Goal: Information Seeking & Learning: Learn about a topic

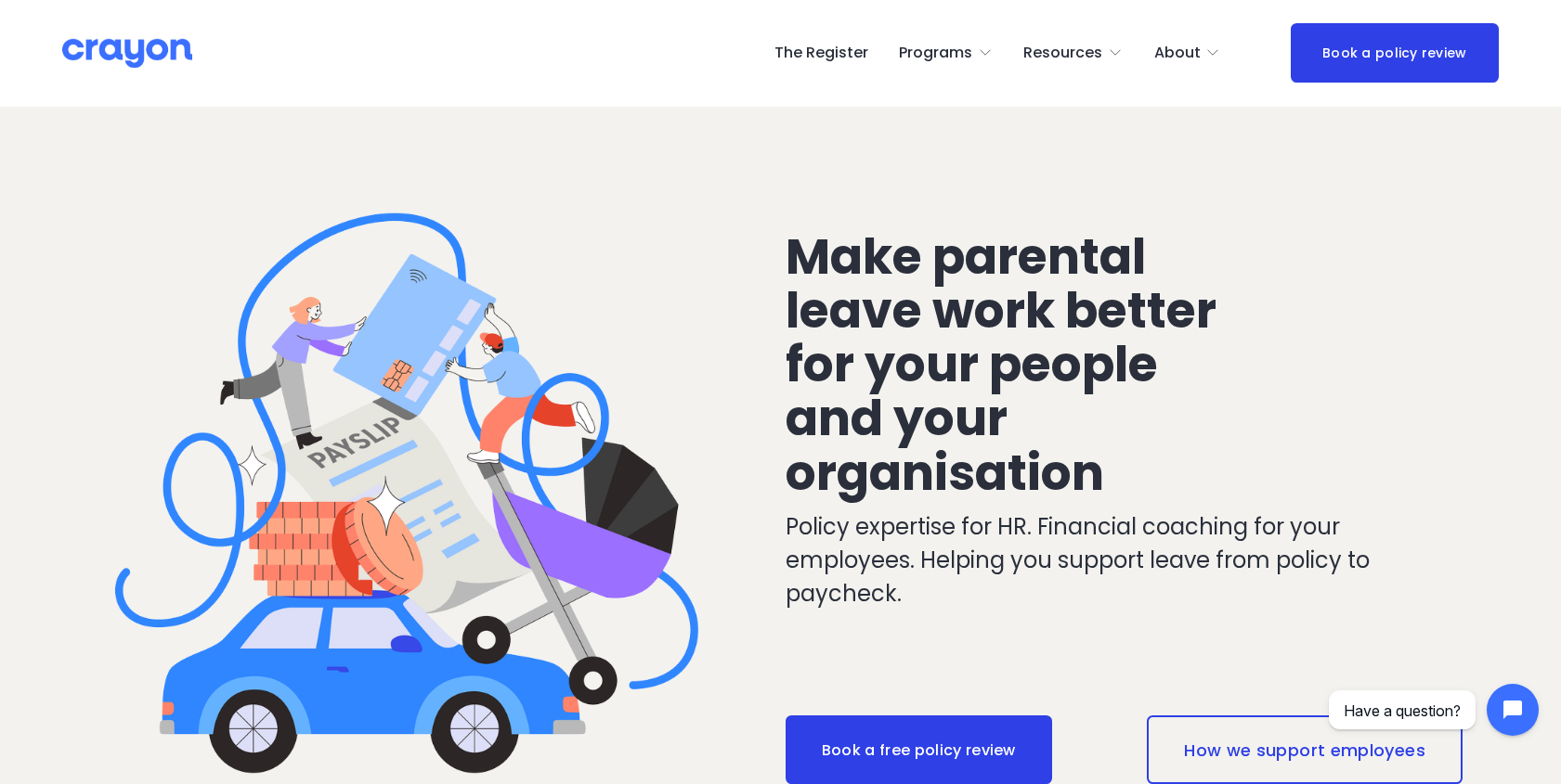
click at [0, 0] on span "Parent Hub" at bounding box center [0, 0] width 0 height 0
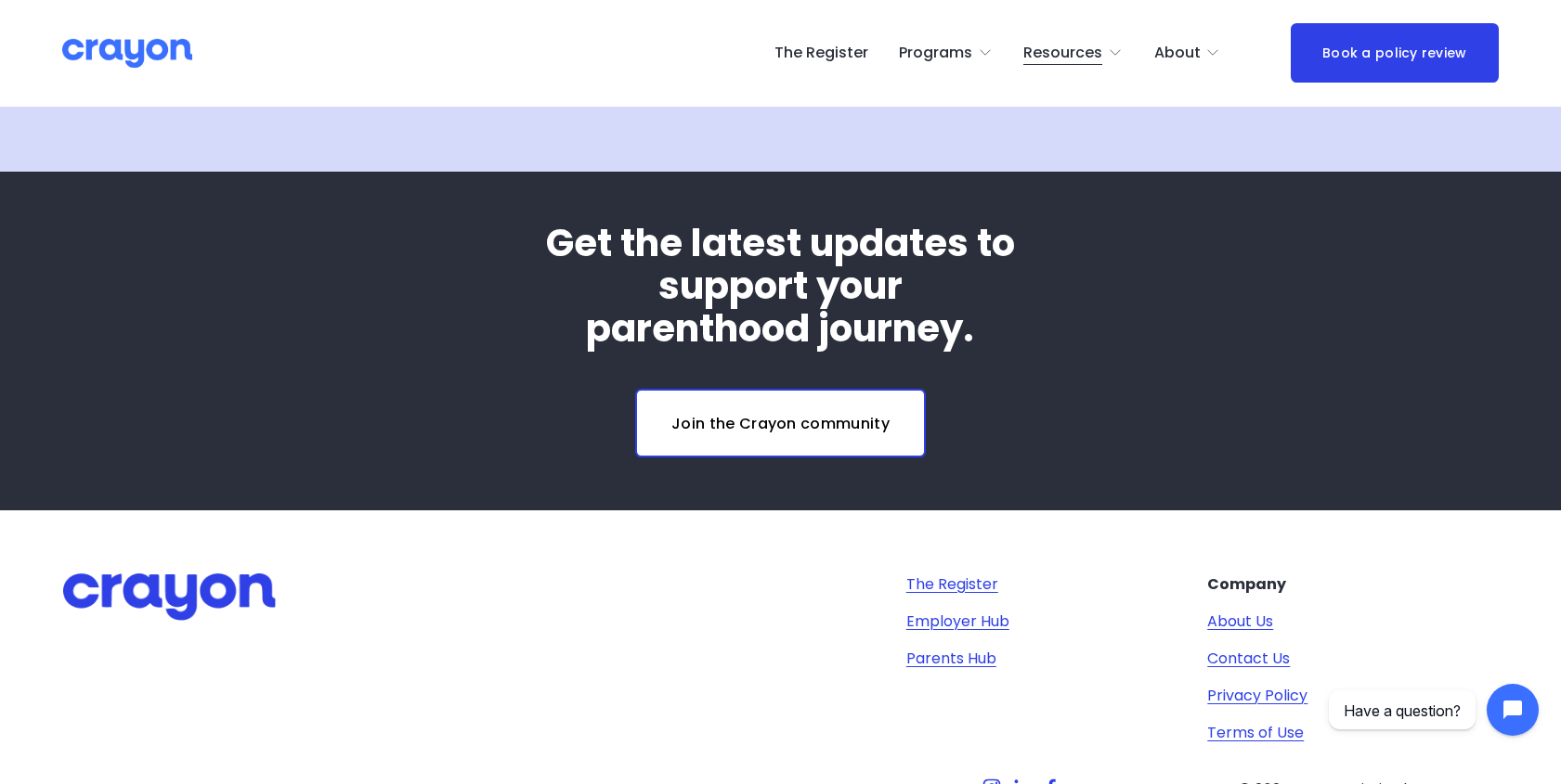
scroll to position [6164, 0]
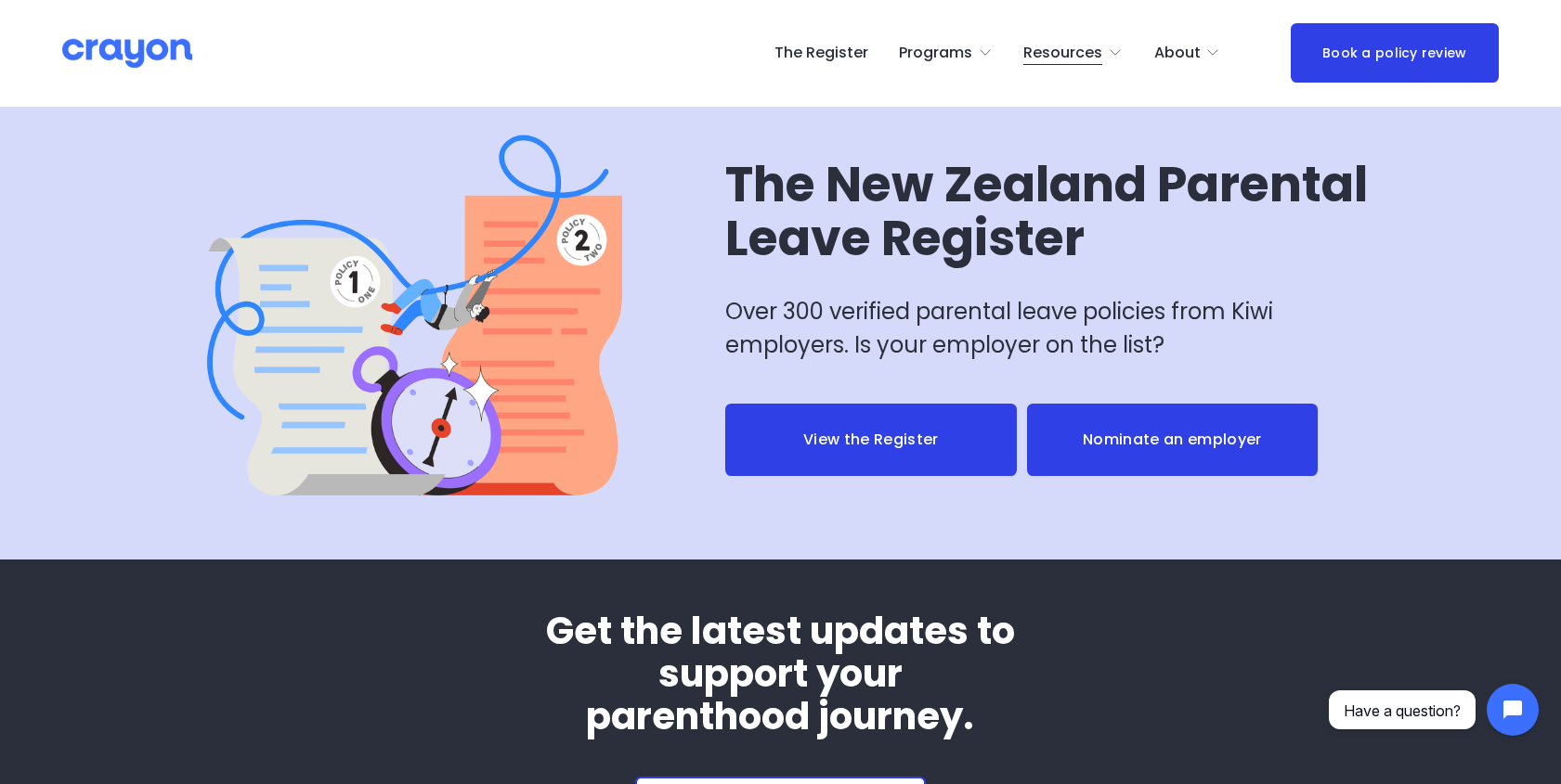
click at [544, 319] on div at bounding box center [426, 316] width 487 height 483
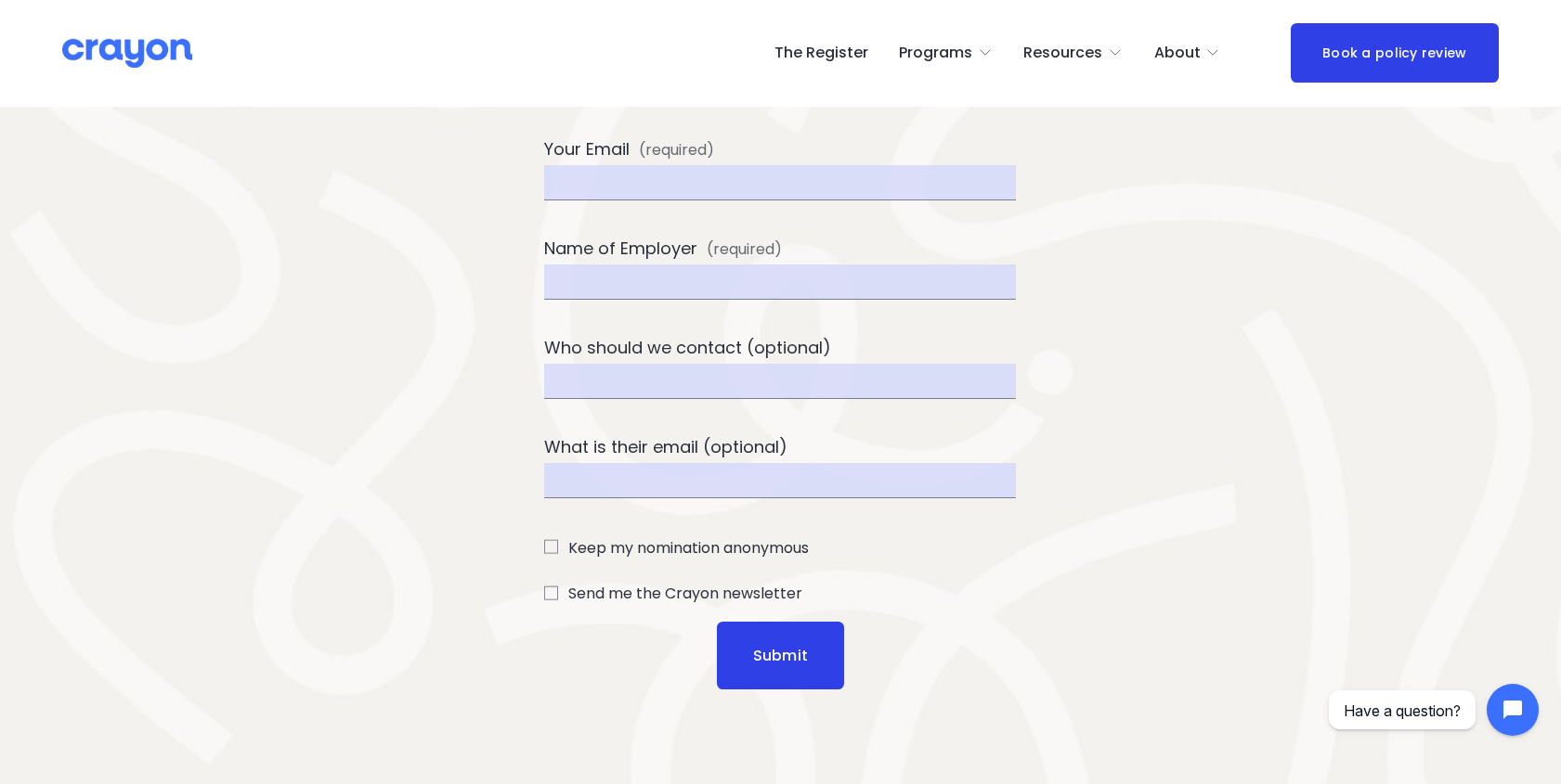
scroll to position [399, 0]
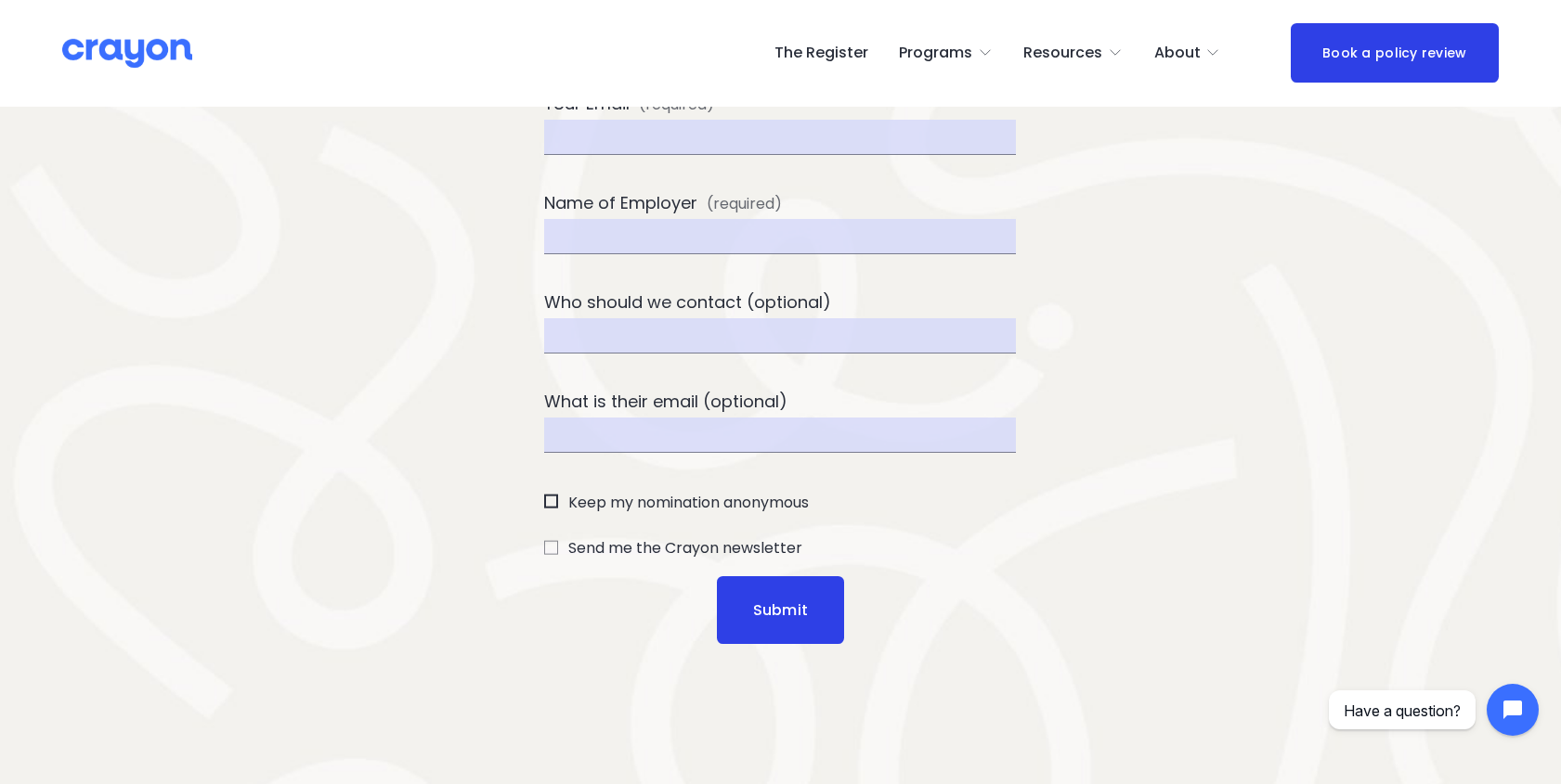
click at [555, 503] on input "Keep my nomination anonymous" at bounding box center [551, 502] width 13 height 13
checkbox input "true"
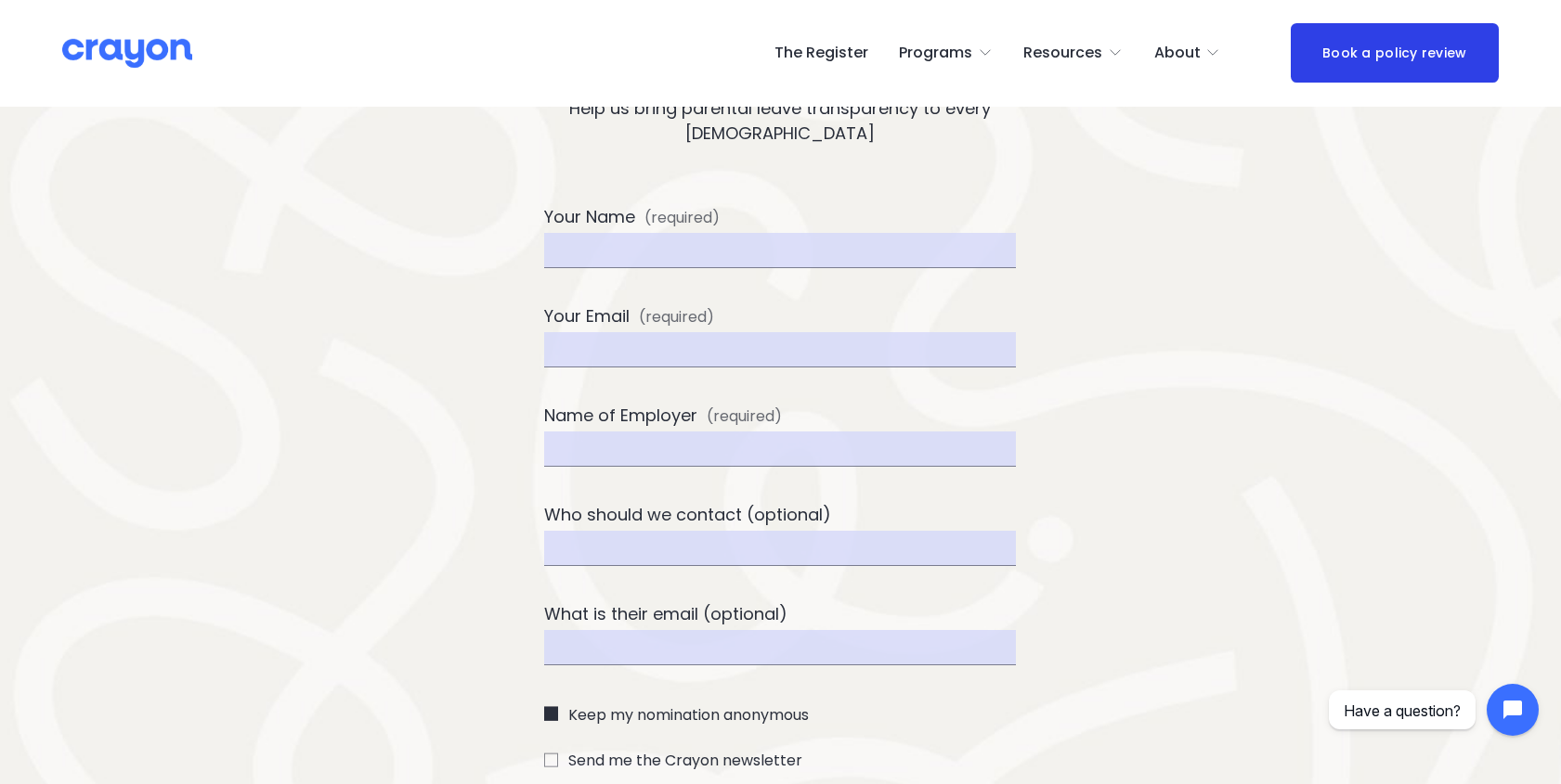
scroll to position [156, 0]
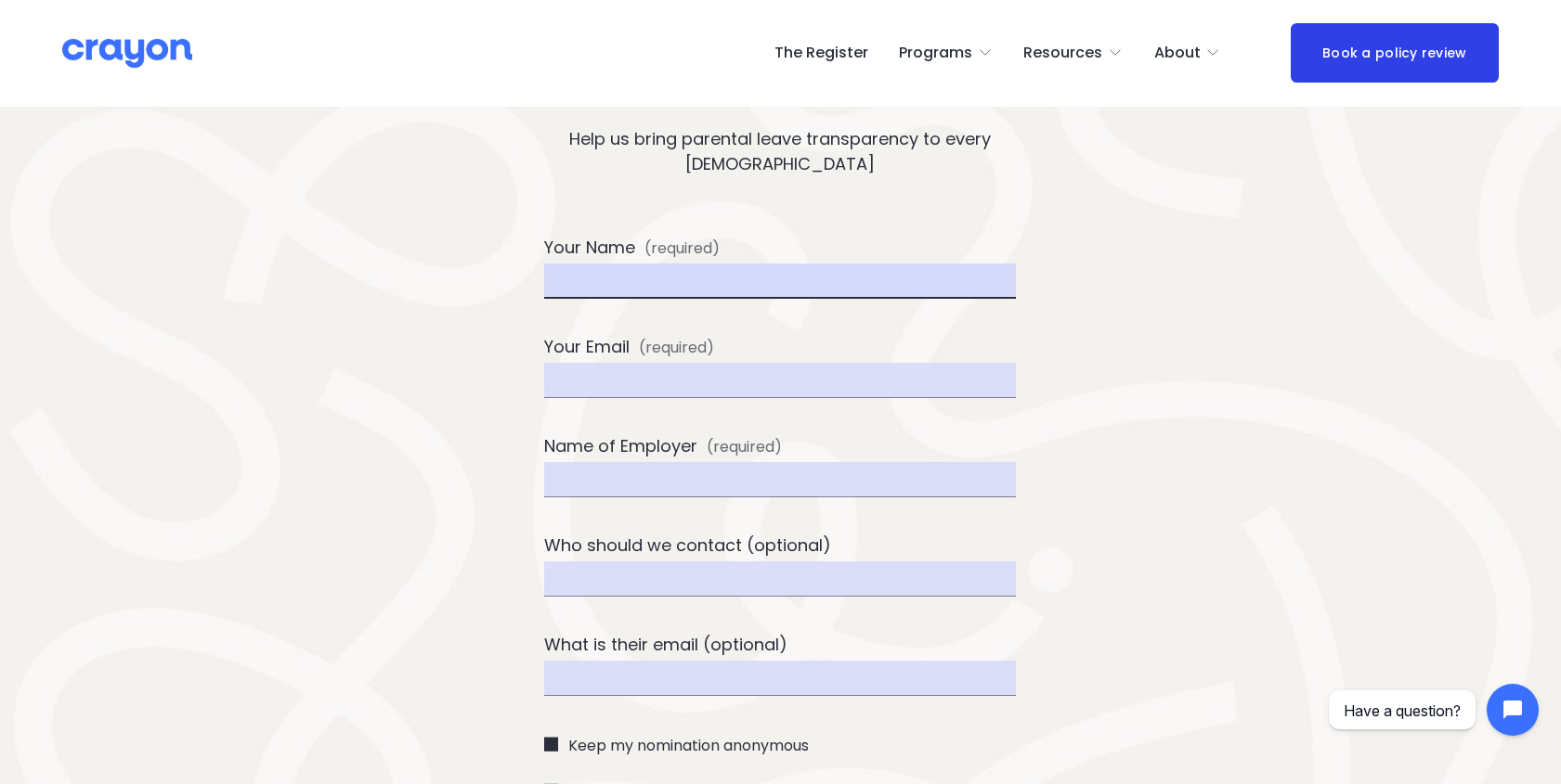
click at [660, 287] on input "Your Name (required)" at bounding box center [780, 281] width 472 height 36
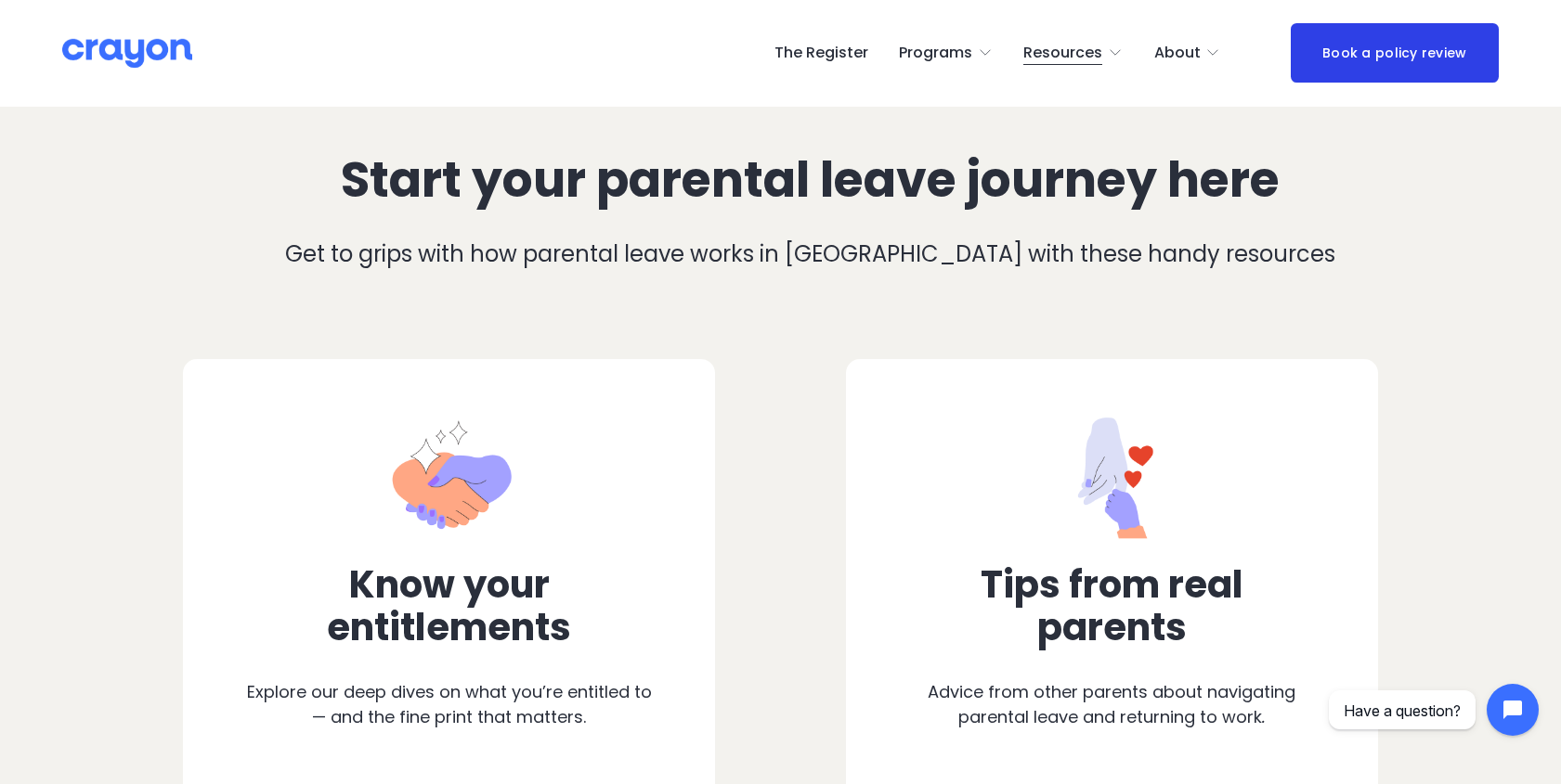
scroll to position [883, 0]
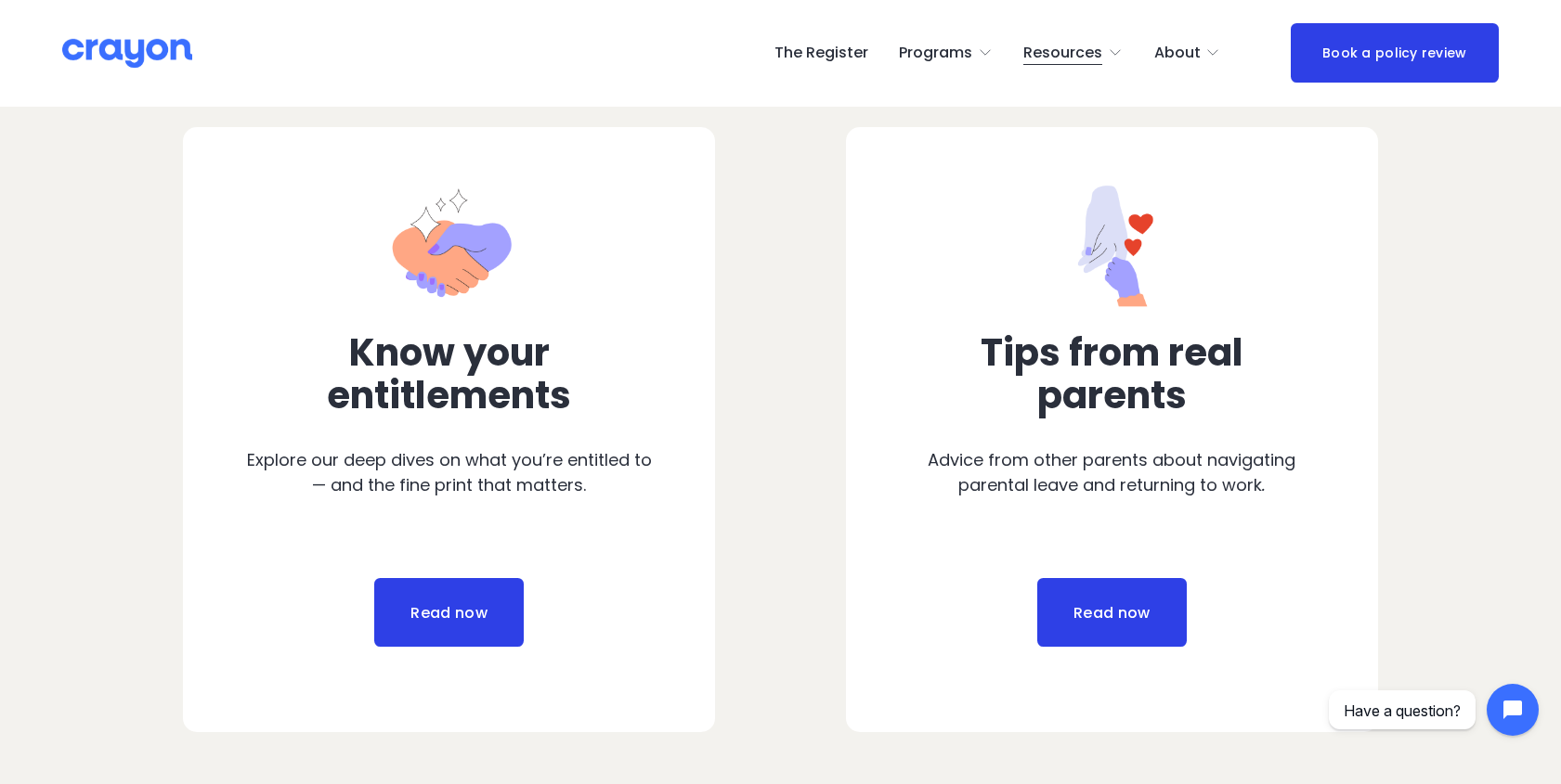
click at [465, 612] on link "Read now" at bounding box center [448, 612] width 148 height 68
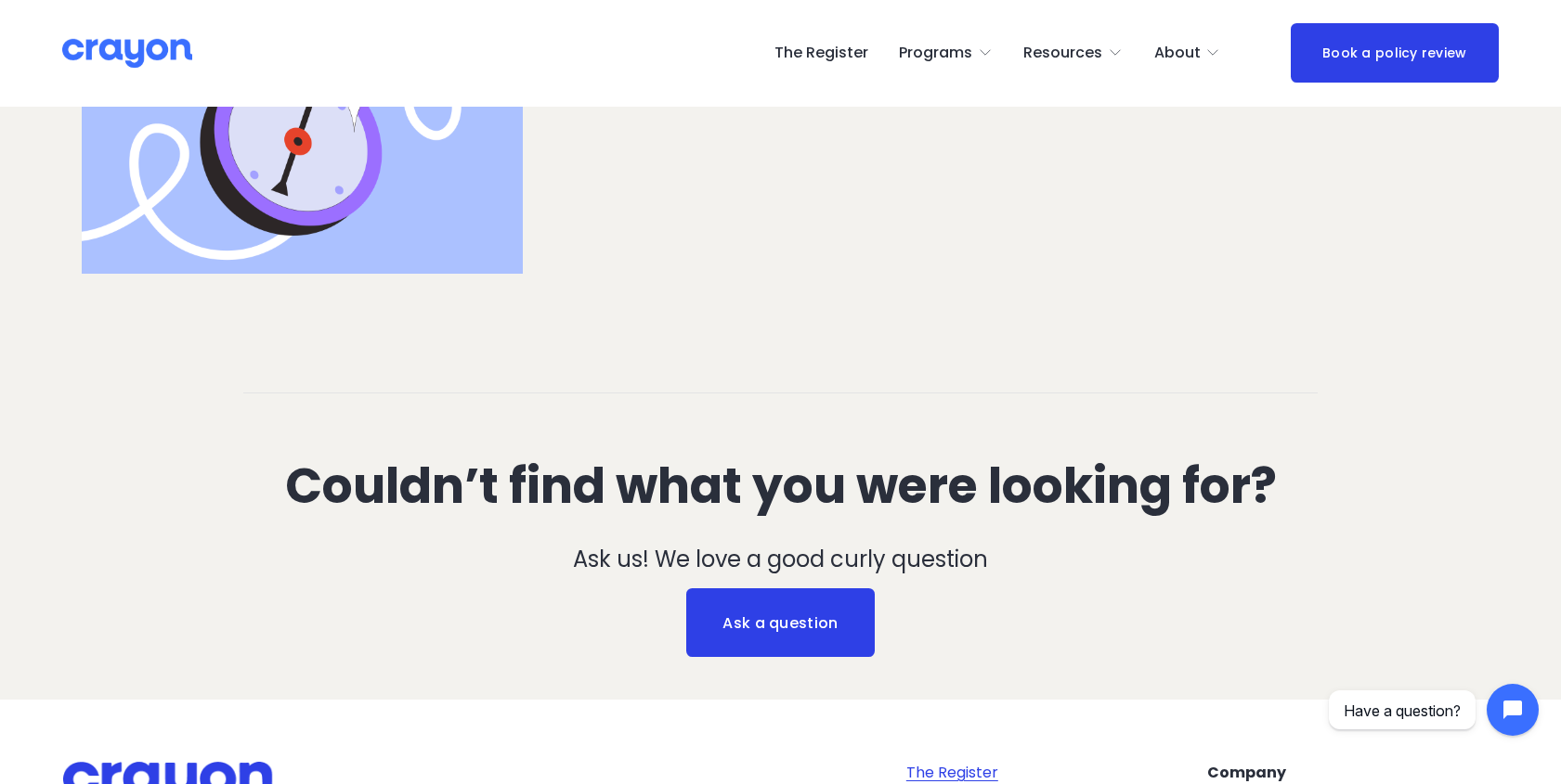
scroll to position [5606, 0]
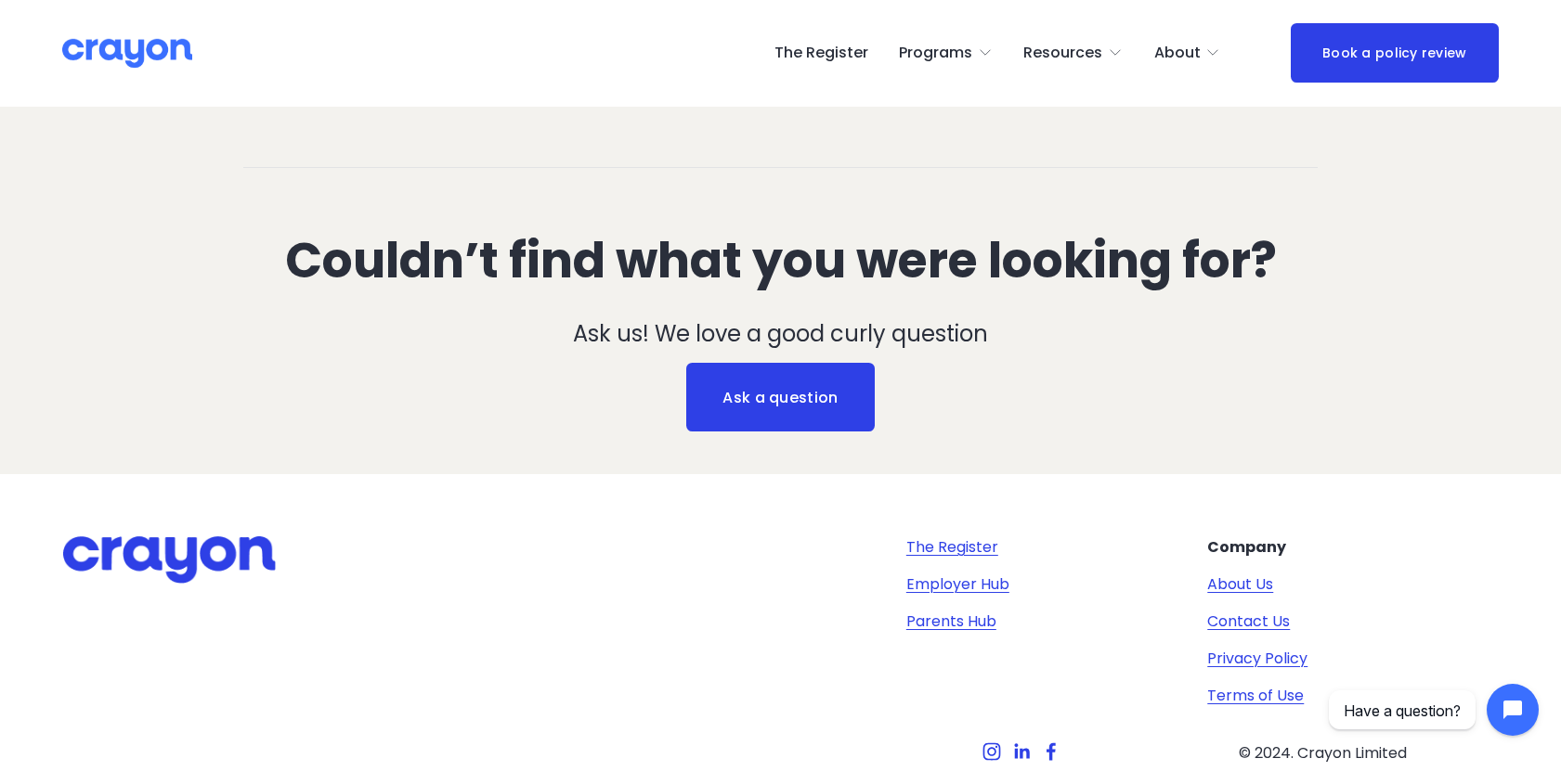
click at [990, 733] on use "Instagram" at bounding box center [992, 751] width 38 height 38
